Goal: Task Accomplishment & Management: Manage account settings

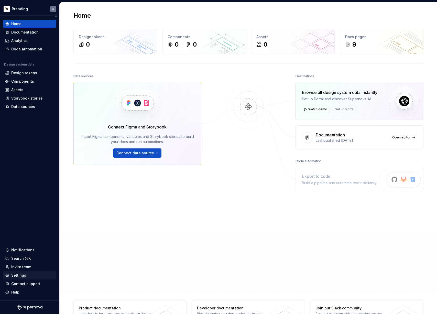
click at [34, 276] on div "Settings" at bounding box center [29, 275] width 49 height 5
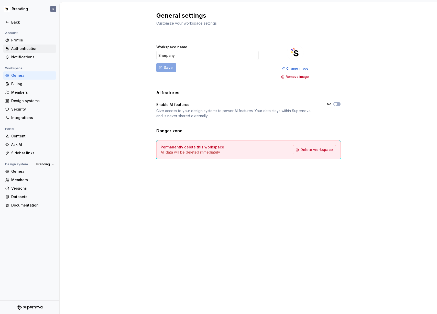
click at [33, 47] on div "Authentication" at bounding box center [32, 48] width 43 height 5
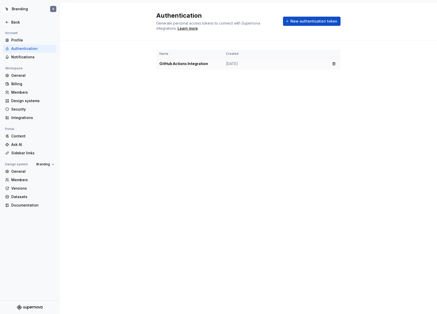
click at [203, 62] on td "GitHub Actions Integration" at bounding box center [189, 64] width 67 height 12
click at [202, 62] on td "GitHub Actions Integration" at bounding box center [189, 64] width 67 height 12
copy td "GitHub Actions Integration"
click at [312, 21] on span "New authentication token" at bounding box center [314, 21] width 47 height 5
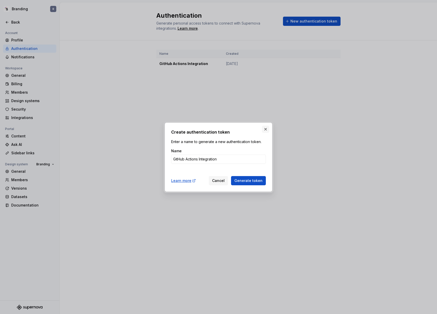
type input "GitHub Actions Integration"
click at [264, 130] on button "button" at bounding box center [265, 129] width 7 height 7
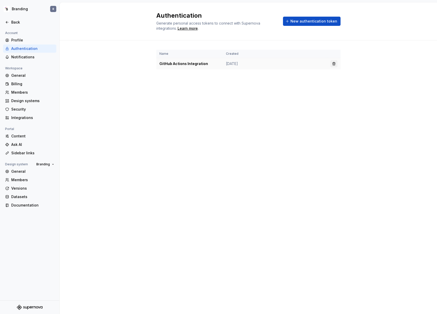
click at [334, 66] on button "button" at bounding box center [334, 63] width 7 height 7
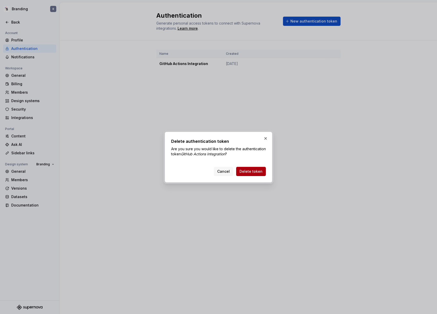
click at [259, 168] on button "Delete token" at bounding box center [251, 171] width 30 height 9
click at [259, 171] on div "Cancel Delete token" at bounding box center [240, 171] width 52 height 9
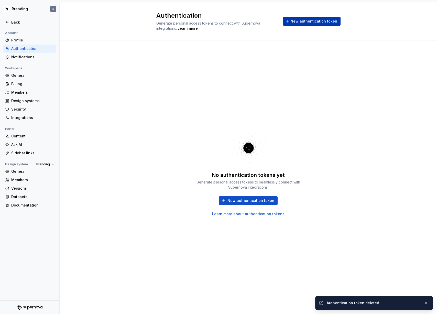
click at [310, 23] on span "New authentication token" at bounding box center [314, 21] width 47 height 5
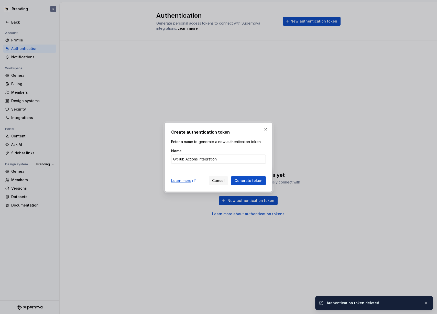
drag, startPoint x: 218, startPoint y: 161, endPoint x: 225, endPoint y: 160, distance: 7.2
click at [225, 160] on input "GitHub Actions Integration" at bounding box center [218, 159] width 95 height 9
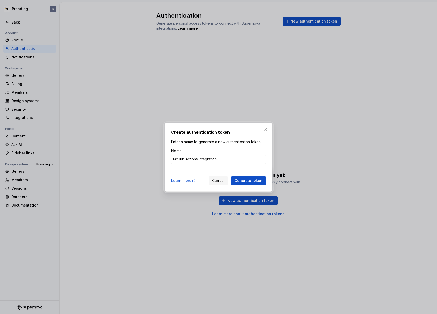
drag, startPoint x: 232, startPoint y: 159, endPoint x: 269, endPoint y: 163, distance: 37.3
click at [269, 163] on div "Create authentication token Enter a name to generate a new authentication token…" at bounding box center [219, 157] width 108 height 69
type input "GitHub Actions Integration"
click at [254, 179] on span "Generate token" at bounding box center [249, 180] width 28 height 5
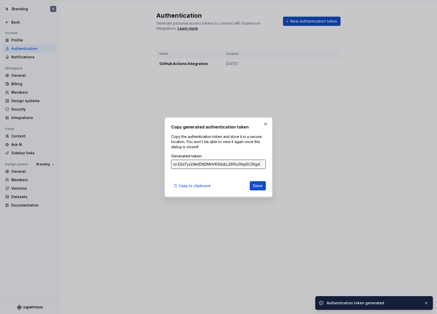
click at [239, 164] on input "sn.52sl7ysZAk6DfjDMHVK9QdLL26fGc0fqs5C30g4XXlcuf2tQob18bT8TKG17RDxB5IB3XTWn16qH…" at bounding box center [218, 164] width 95 height 9
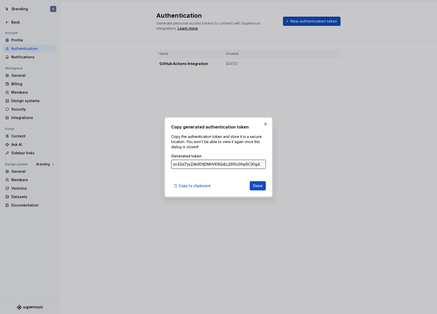
click at [238, 164] on input "sn.52sl7ysZAk6DfjDMHVK9QdLL26fGc0fqs5C30g4XXlcuf2tQob18bT8TKG17RDxB5IB3XTWn16qH…" at bounding box center [218, 164] width 95 height 9
click at [217, 167] on input "sn.52sl7ysZAk6DfjDMHVK9QdLL26fGc0fqs5C30g4XXlcuf2tQob18bT8TKG17RDxB5IB3XTWn16qH…" at bounding box center [218, 164] width 95 height 9
click at [204, 184] on span "Copy to clipboard" at bounding box center [195, 185] width 32 height 5
click at [252, 160] on input "sn.52sl7ysZAk6DfjDMHVK9QdLL26fGc0fqs5C30g4XXlcuf2tQob18bT8TKG17RDxB5IB3XTWn16qH…" at bounding box center [218, 164] width 95 height 9
click at [259, 165] on input "sn.52sl7ysZAk6DfjDMHVK9QdLL26fGc0fqs5C30g4XXlcuf2tQob18bT8TKG17RDxB5IB3XTWn16qH…" at bounding box center [218, 164] width 95 height 9
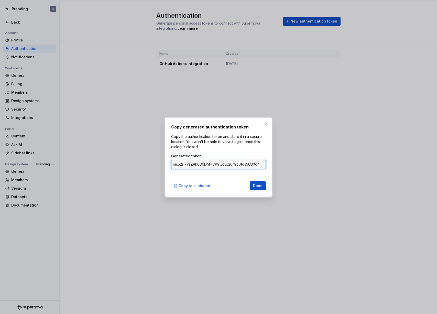
click at [259, 165] on input "sn.52sl7ysZAk6DfjDMHVK9QdLL26fGc0fqs5C30g4XXlcuf2tQob18bT8TKG17RDxB5IB3XTWn16qH…" at bounding box center [218, 164] width 95 height 9
click at [200, 184] on span "Copy to clipboard" at bounding box center [195, 185] width 32 height 5
